Goal: Register for event/course

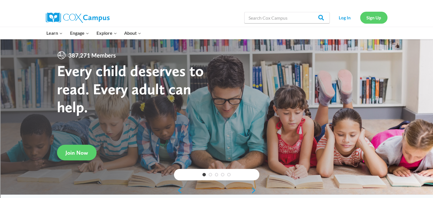
click at [374, 17] on link "Sign Up" at bounding box center [373, 18] width 27 height 12
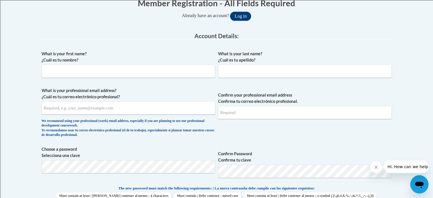
scroll to position [127, 0]
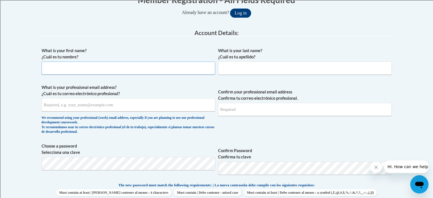
click at [91, 69] on input "What is your first name? ¿Cuál es tu nombre?" at bounding box center [129, 67] width 174 height 13
type input "Rashad"
type input "s"
type input "Spivey"
type input "spiveyr@tcitys.org"
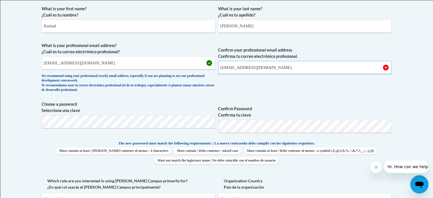
scroll to position [169, 0]
type input "spiveyr@tcitys.org"
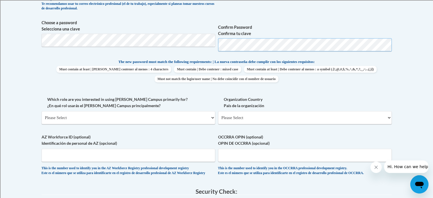
scroll to position [251, 0]
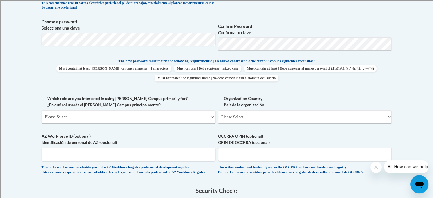
click at [140, 132] on div "What is your first name? ¿Cuál es tu nombre? Rashad What is your last name? ¿Cu…" at bounding box center [217, 50] width 350 height 259
click at [100, 116] on select "Please Select College/University | Colegio/Universidad Community/Nonprofit Part…" at bounding box center [129, 116] width 174 height 13
select select "fbf2d438-af2f-41f8-98f1-81c410e29de3"
click at [42, 110] on select "Please Select College/University | Colegio/Universidad Community/Nonprofit Part…" at bounding box center [129, 116] width 174 height 13
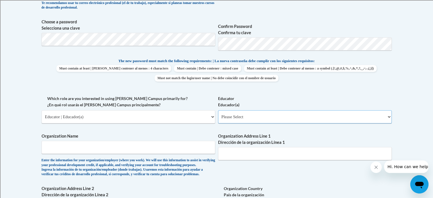
click at [225, 116] on select "Please Select Early Learning/Daycare Teacher/Family Home Care Provider | Maestr…" at bounding box center [305, 116] width 174 height 13
select select "8e40623d-54d0-45cd-9f92-5df65cd3f8cf"
click at [218, 110] on select "Please Select Early Learning/Daycare Teacher/Family Home Care Provider | Maestr…" at bounding box center [305, 116] width 174 height 13
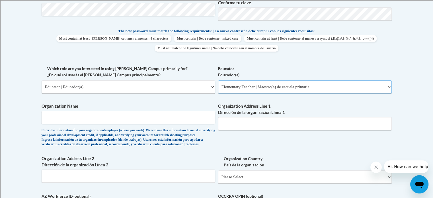
scroll to position [283, 0]
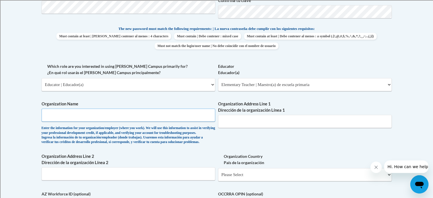
click at [113, 115] on input "Organization Name" at bounding box center [129, 114] width 174 height 13
type input "Thomasville City Schools"
click at [227, 121] on input "Organization Address Line 1 Dirección de la organización Línea 1" at bounding box center [305, 121] width 174 height 13
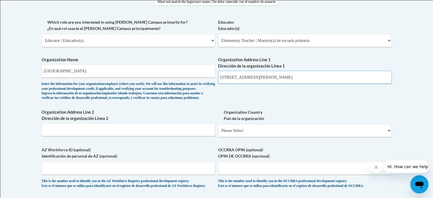
scroll to position [330, 0]
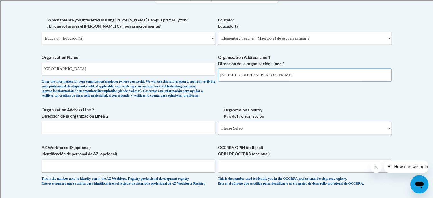
type input "520 Fletcher St."
click at [244, 135] on select "Please Select United States | Estados Unidos Outside of the United States | Fue…" at bounding box center [305, 127] width 174 height 13
select select "ad49bcad-a171-4b2e-b99c-48b446064914"
click at [218, 131] on select "Please Select United States | Estados Unidos Outside of the United States | Fue…" at bounding box center [305, 127] width 174 height 13
select select
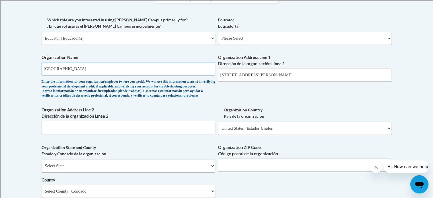
click at [108, 71] on input "Thomasville City Schools" at bounding box center [129, 68] width 174 height 13
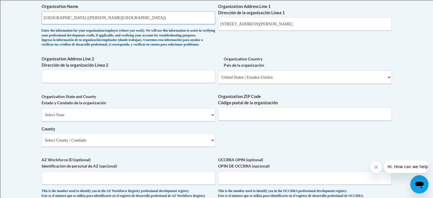
scroll to position [396, 0]
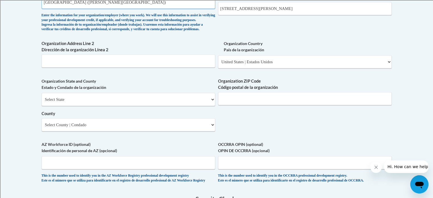
type input "Thomasville City Schools (Harper Elementary)"
click at [242, 105] on input "Organization ZIP Code Código postal de la organización" at bounding box center [305, 98] width 174 height 13
type input "31792"
click at [193, 106] on select "Select State Alabama Alaska Arizona Arkansas California Colorado Connecticut De…" at bounding box center [129, 99] width 174 height 13
select select "Georgia"
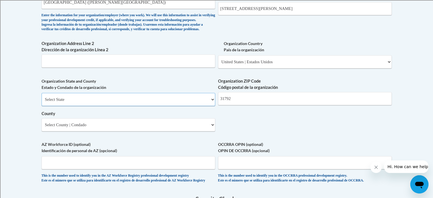
click at [42, 102] on select "Select State Alabama Alaska Arizona Arkansas California Colorado Connecticut De…" at bounding box center [129, 99] width 174 height 13
click at [76, 131] on select "Select County Appling Atkinson Bacon Baker Baldwin Banks Barrow Bartow Ben Hill…" at bounding box center [129, 124] width 174 height 13
select select "Thomas"
click at [42, 127] on select "Select County Appling Atkinson Bacon Baker Baldwin Banks Barrow Bartow Ben Hill…" at bounding box center [129, 124] width 174 height 13
click at [22, 137] on body "This site uses cookies to help improve your learning experience. By continuing …" at bounding box center [216, 50] width 433 height 892
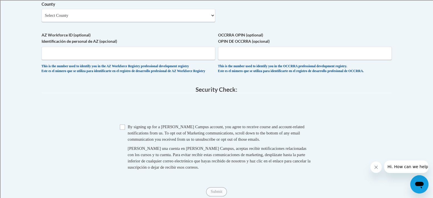
scroll to position [505, 0]
click at [121, 129] on input "Checkbox" at bounding box center [122, 126] width 5 height 5
checkbox input "true"
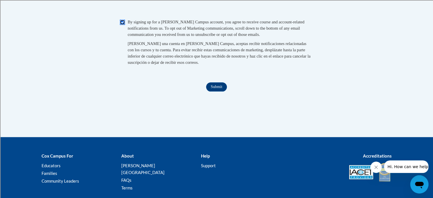
scroll to position [611, 0]
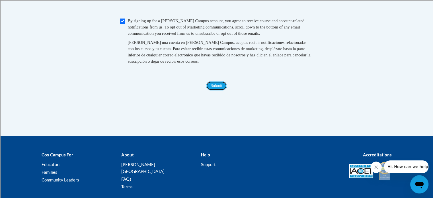
click at [216, 90] on input "Submit" at bounding box center [216, 85] width 20 height 9
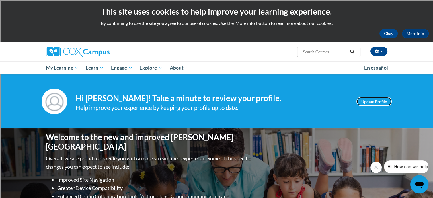
click at [368, 101] on link "Update Profile" at bounding box center [373, 101] width 35 height 9
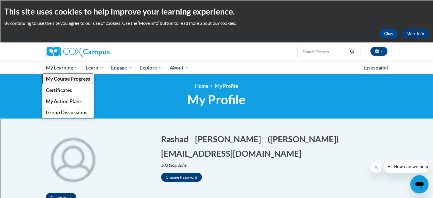
click at [56, 76] on span "My Course Progress" at bounding box center [68, 79] width 44 height 6
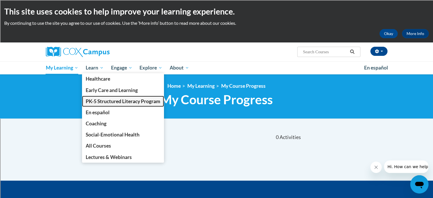
click at [119, 101] on span "PK-5 Structured Literacy Program" at bounding box center [123, 101] width 75 height 6
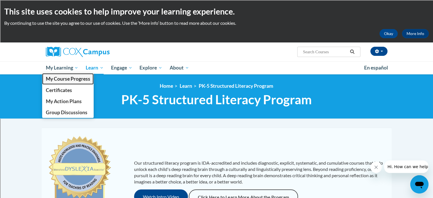
click at [55, 80] on span "My Course Progress" at bounding box center [68, 79] width 44 height 6
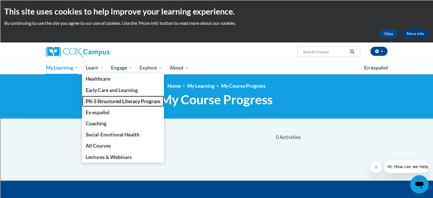
click at [99, 100] on span "PK-5 Structured Literacy Program" at bounding box center [123, 101] width 75 height 6
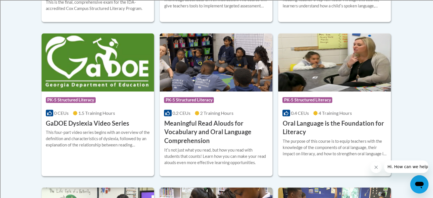
scroll to position [362, 0]
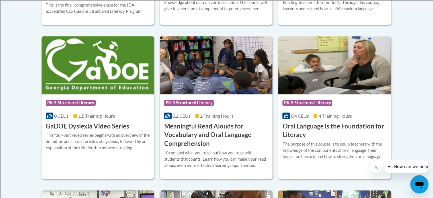
click at [328, 57] on img at bounding box center [334, 65] width 113 height 58
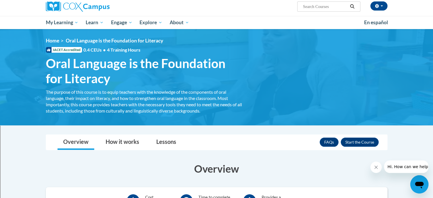
scroll to position [42, 0]
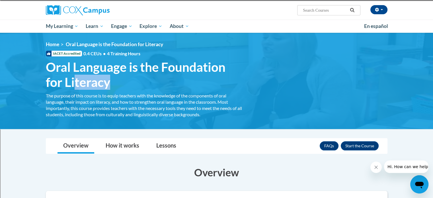
drag, startPoint x: 117, startPoint y: 85, endPoint x: 77, endPoint y: 77, distance: 41.2
click at [77, 77] on span "Oral Language is the Foundation for Literacy" at bounding box center [144, 74] width 196 height 30
click at [31, 82] on img at bounding box center [216, 81] width 433 height 96
click at [55, 144] on li "Overview" at bounding box center [76, 145] width 42 height 15
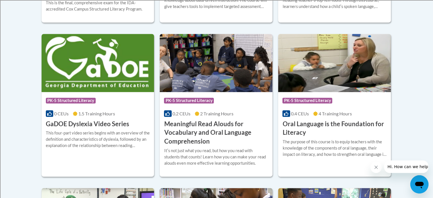
scroll to position [366, 0]
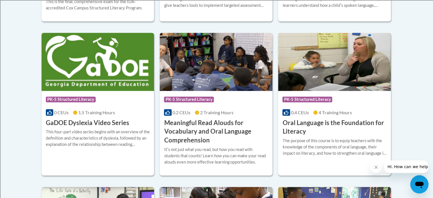
click at [323, 63] on img at bounding box center [334, 62] width 113 height 58
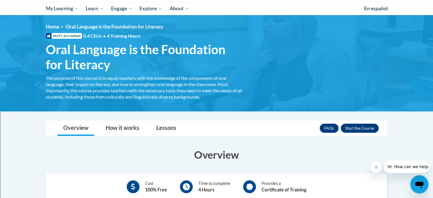
scroll to position [57, 0]
